Goal: Check status: Check status

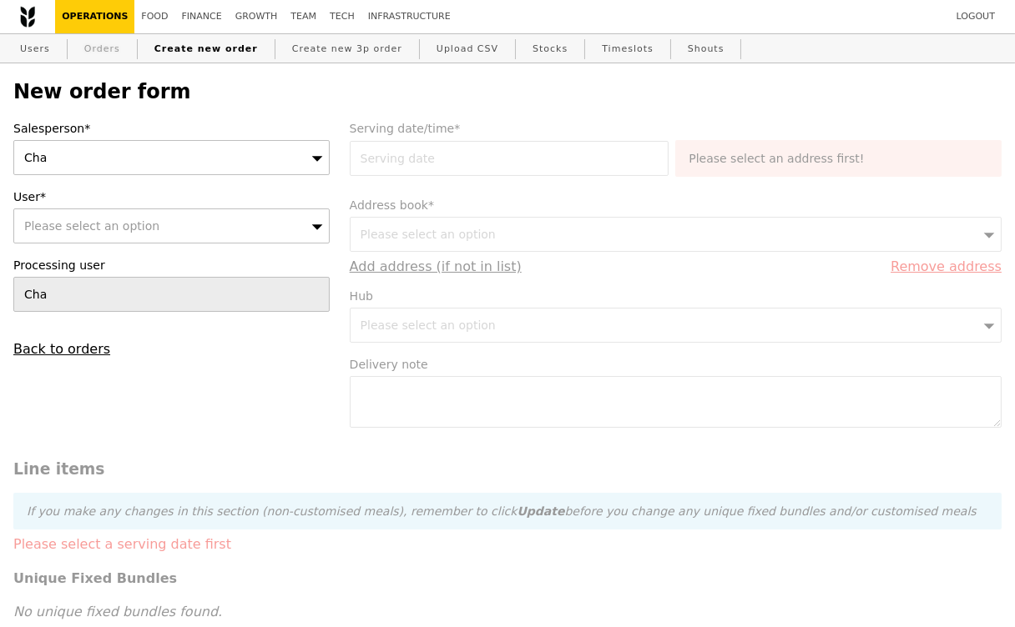
click at [114, 46] on link "Orders" at bounding box center [102, 49] width 49 height 30
select select "100"
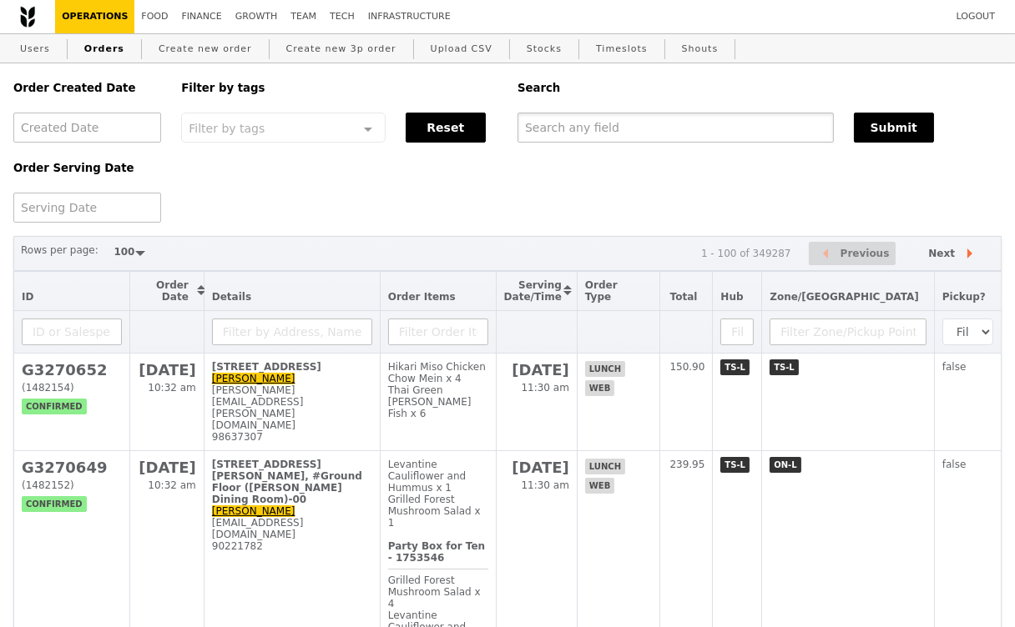
click at [608, 136] on input "text" at bounding box center [675, 128] width 316 height 30
paste input "G3269777"
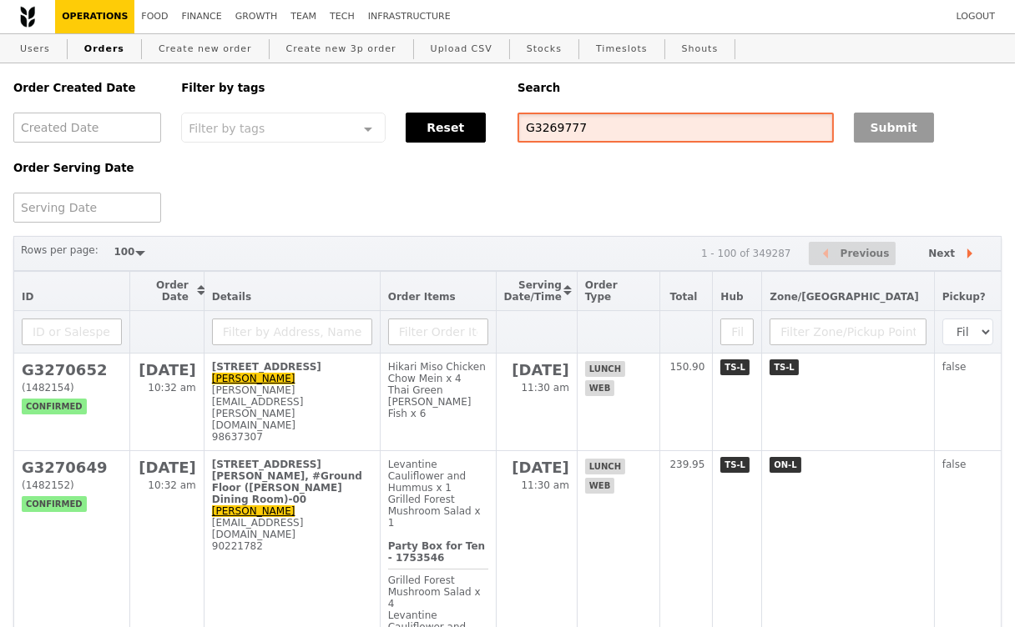
type input "G3269777"
click at [884, 129] on button "Submit" at bounding box center [893, 128] width 80 height 30
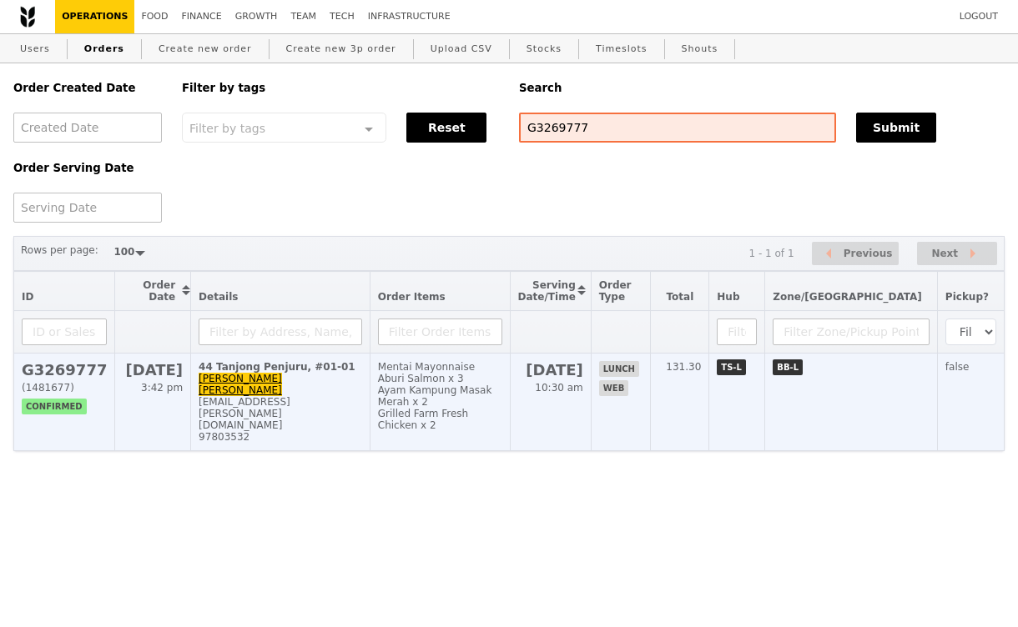
click at [362, 431] on div "97803532" at bounding box center [281, 437] width 164 height 12
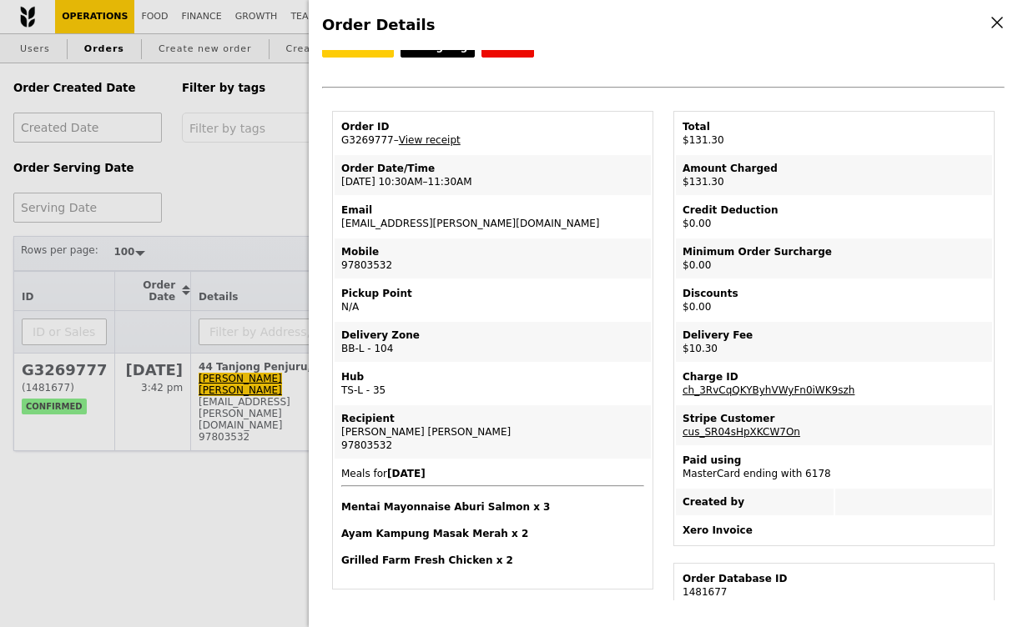
scroll to position [11, 0]
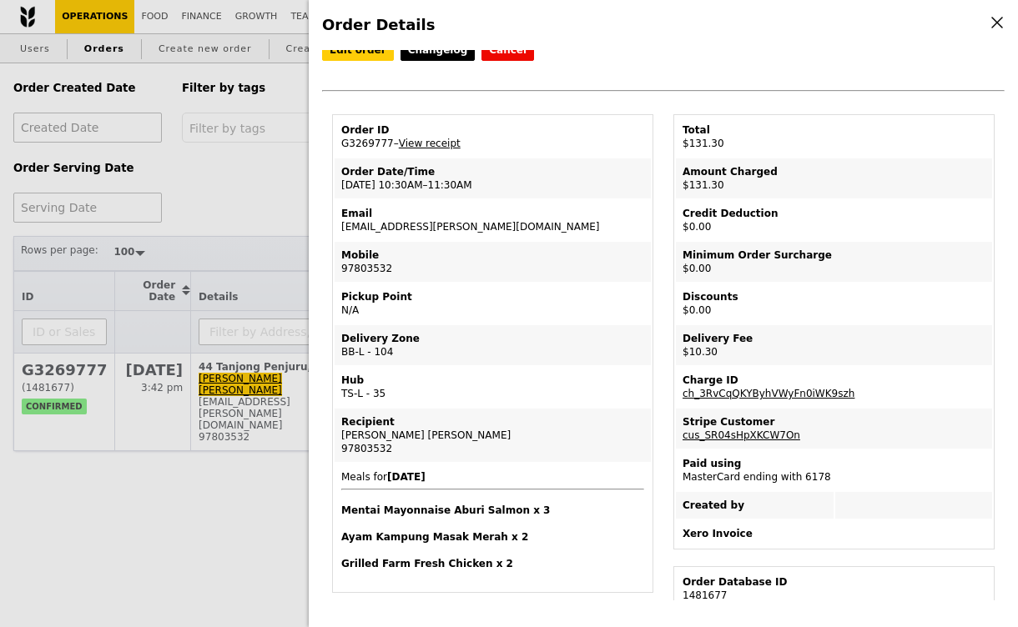
click at [189, 514] on div "Order Details Edit order Changelog Cancel Order ID G3269777 – View receipt Orde…" at bounding box center [509, 313] width 1018 height 627
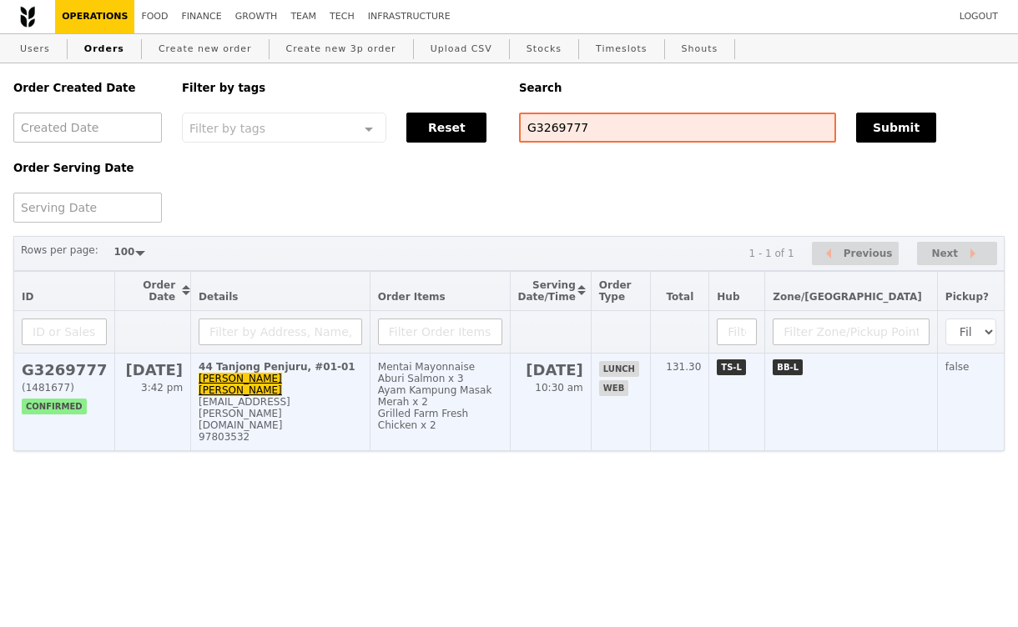
click at [370, 411] on td "44 Tanjong Penjuru, #01-01 [PERSON_NAME] [PERSON_NAME] [PERSON_NAME][EMAIL_ADDR…" at bounding box center [280, 403] width 179 height 98
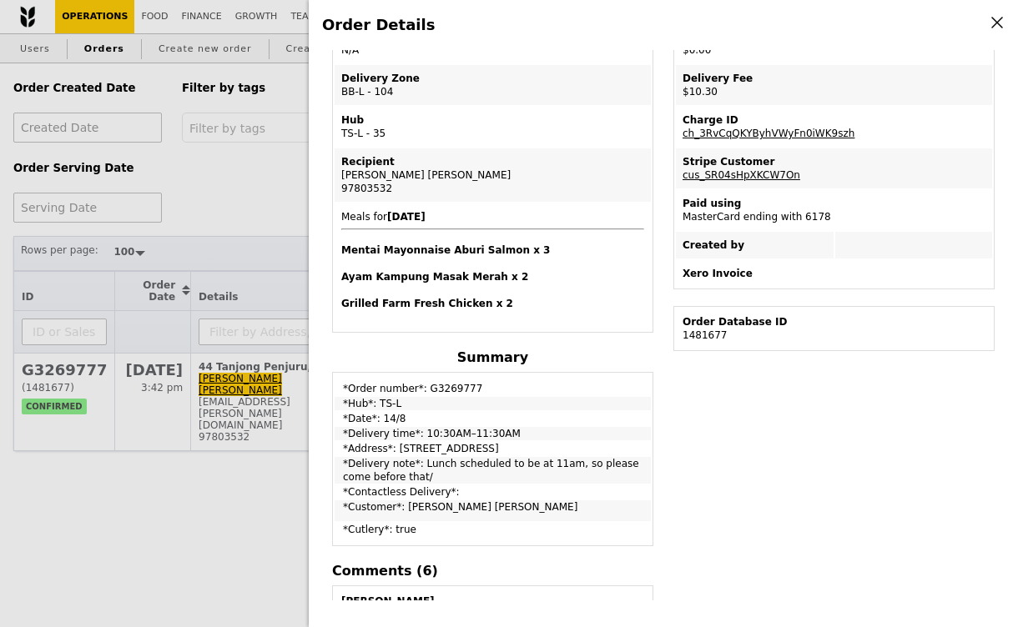
scroll to position [279, 0]
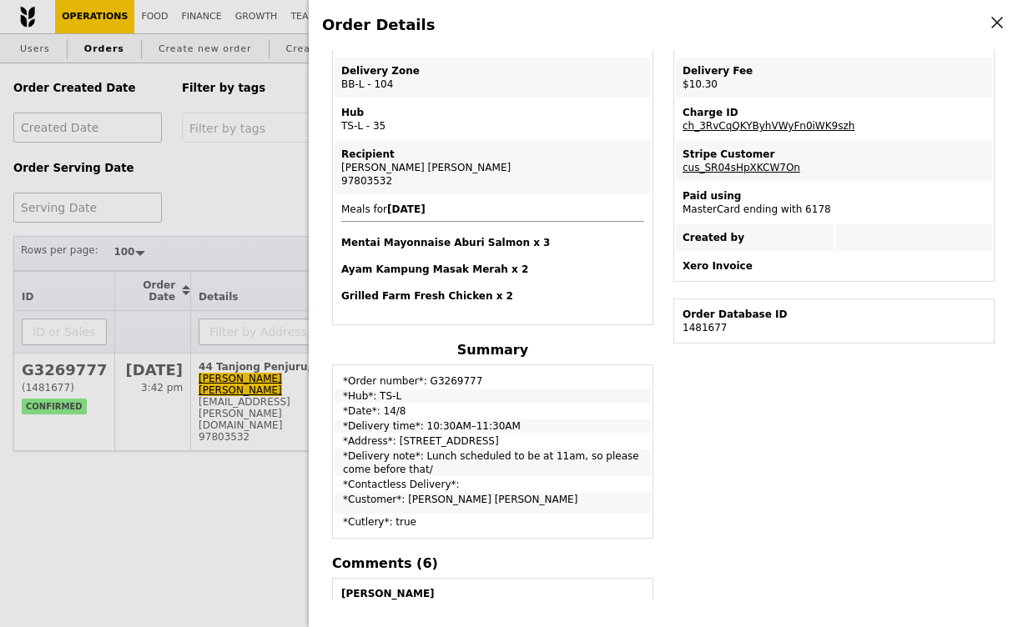
click at [456, 373] on td "*Order number*: G3269777" at bounding box center [493, 377] width 316 height 21
copy td "G3269777"
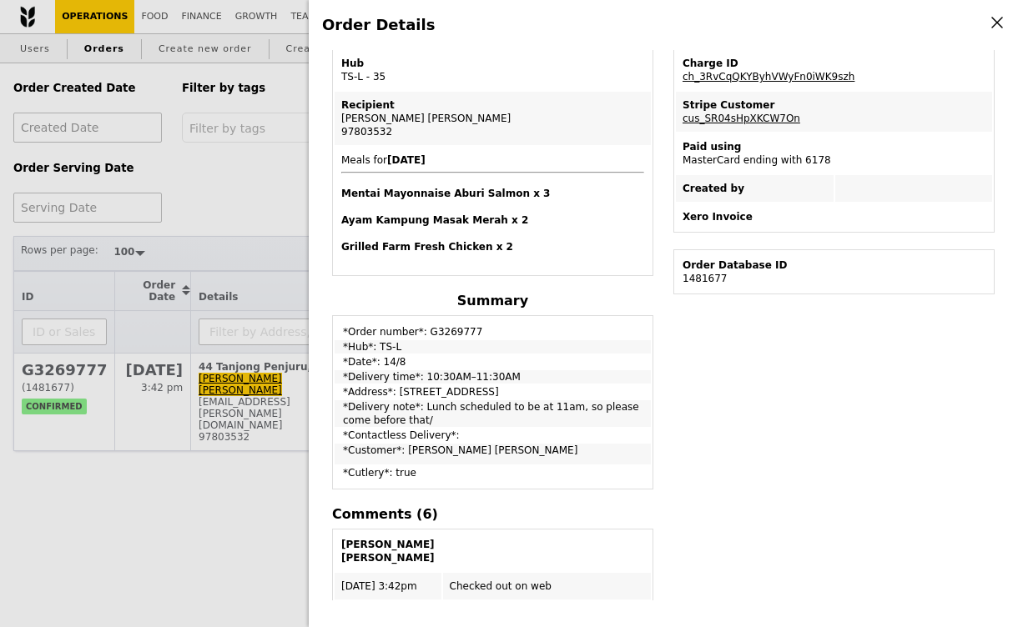
scroll to position [0, 0]
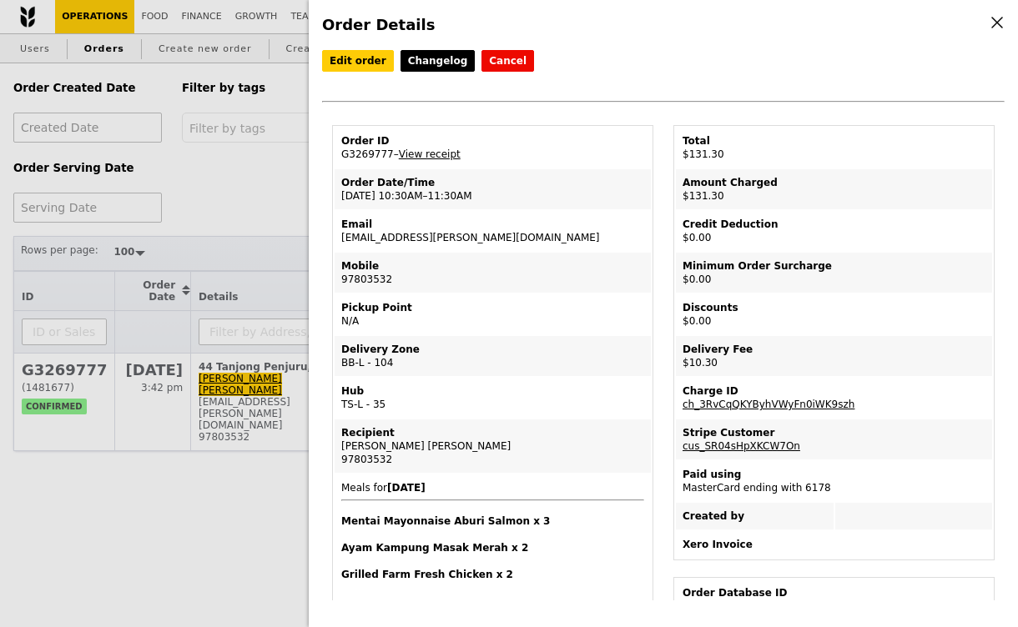
drag, startPoint x: 397, startPoint y: 456, endPoint x: 335, endPoint y: 451, distance: 62.7
click at [335, 451] on td "Recipient [PERSON_NAME] [PERSON_NAME] 97803532" at bounding box center [493, 446] width 316 height 53
copy div "97803532"
